Goal: Task Accomplishment & Management: Manage account settings

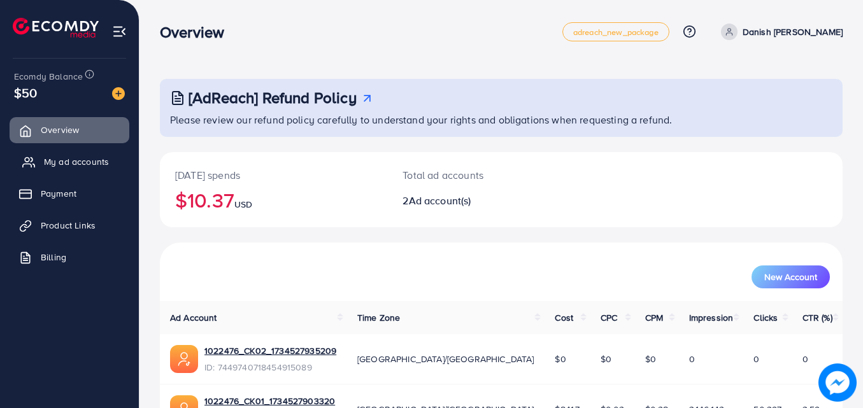
click at [82, 159] on span "My ad accounts" at bounding box center [76, 161] width 65 height 13
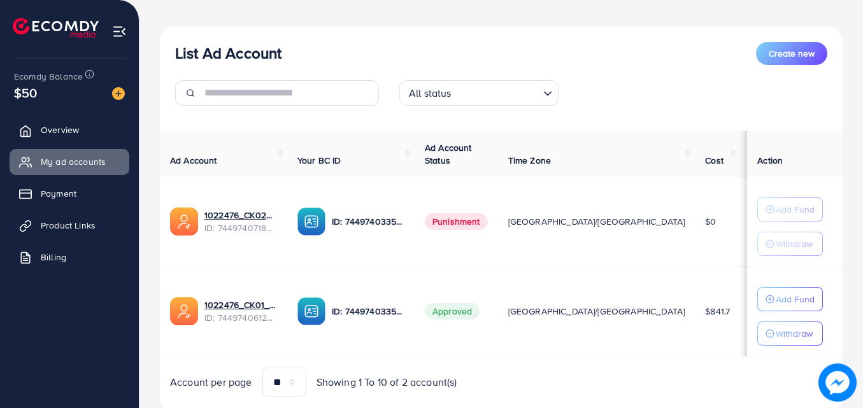
scroll to position [127, 0]
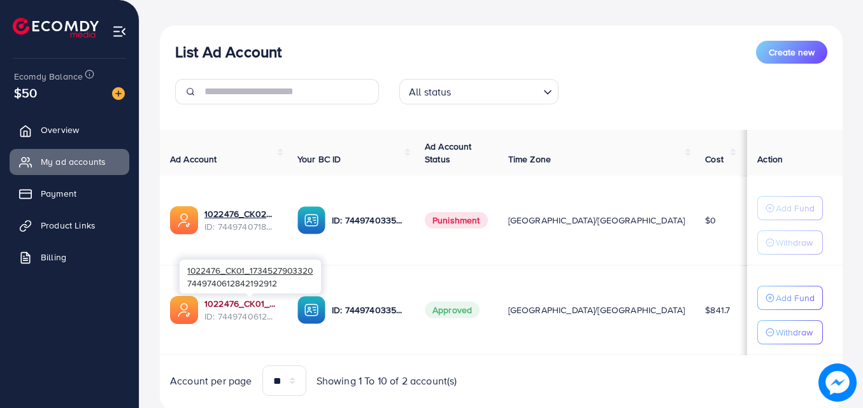
click at [246, 300] on link "1022476_CK01_1734527903320" at bounding box center [240, 303] width 73 height 13
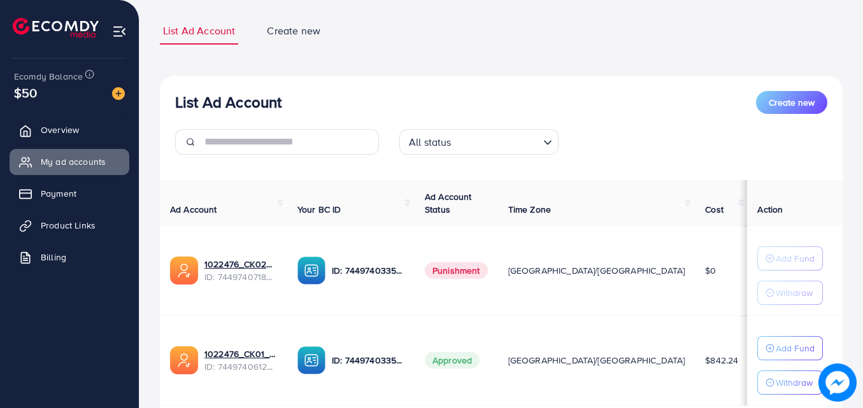
scroll to position [166, 0]
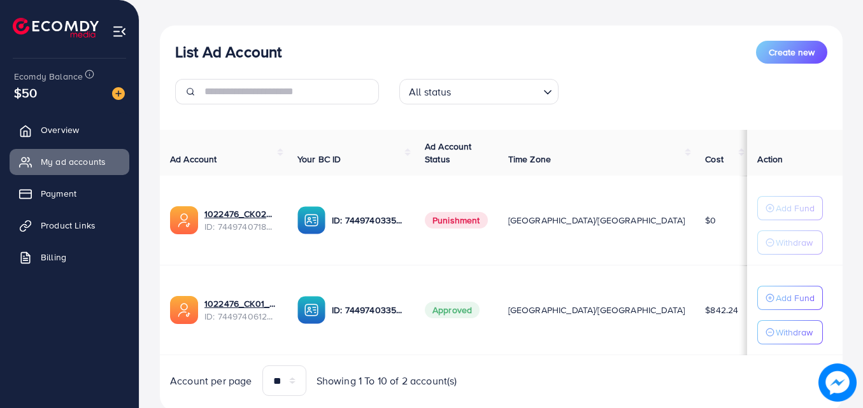
scroll to position [166, 0]
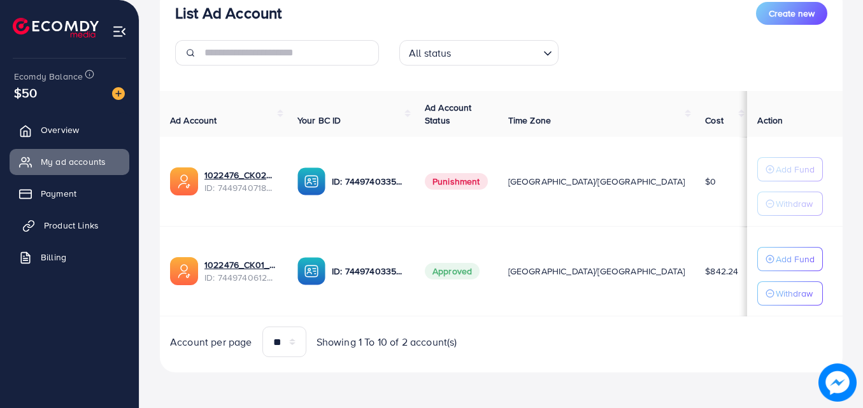
click at [80, 216] on link "Product Links" at bounding box center [70, 225] width 120 height 25
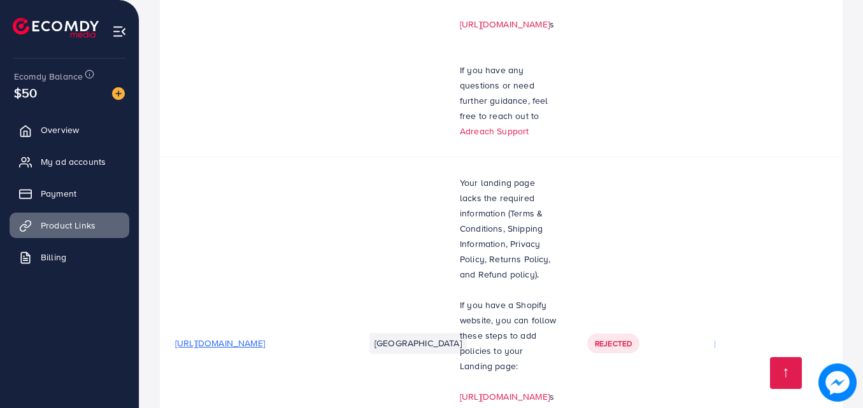
scroll to position [1719, 0]
